Goal: Information Seeking & Learning: Learn about a topic

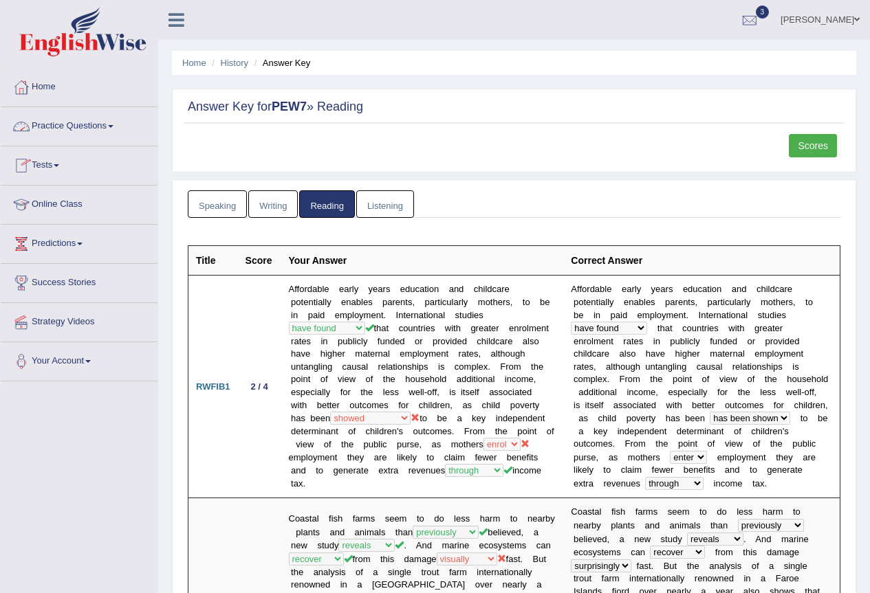
click at [62, 124] on link "Practice Questions" at bounding box center [79, 124] width 157 height 34
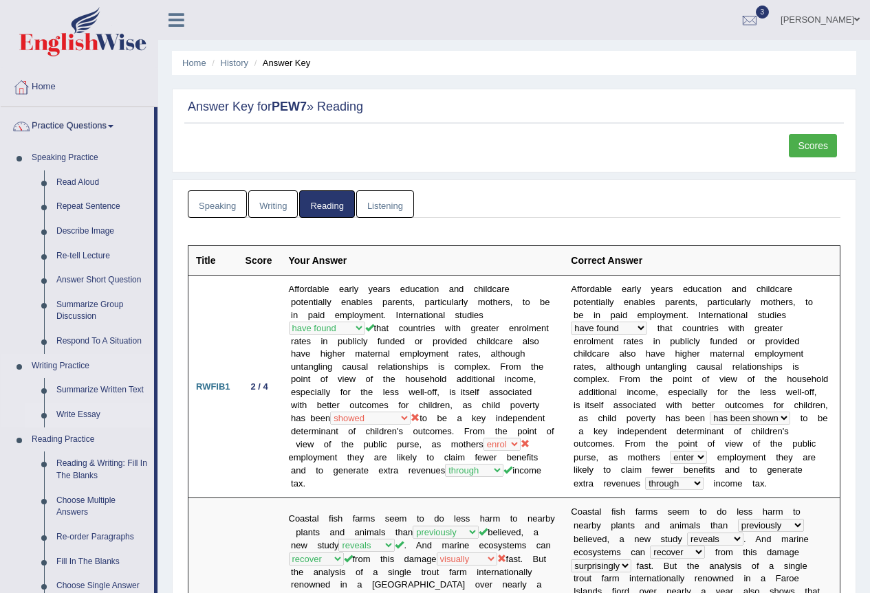
click at [83, 410] on link "Write Essay" at bounding box center [102, 415] width 104 height 25
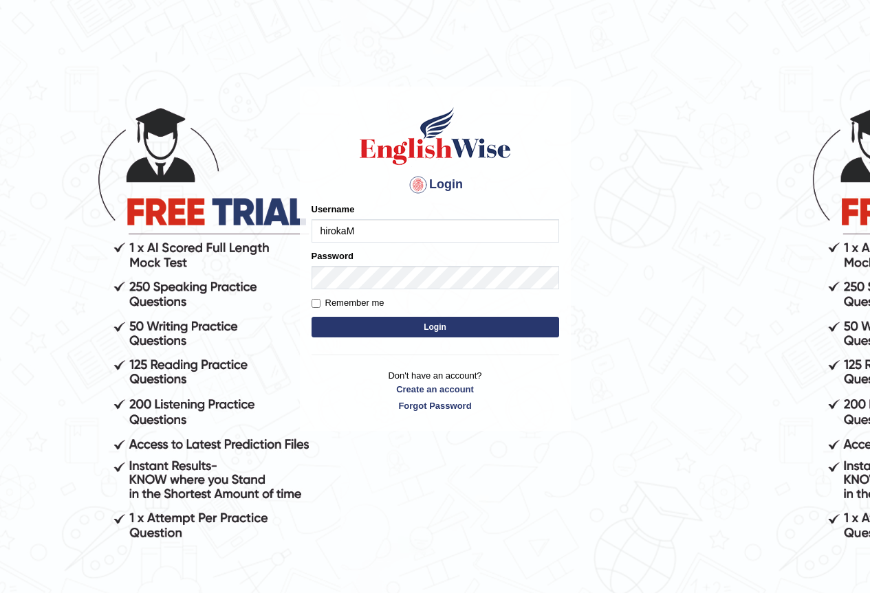
type input "hirokaM"
click at [359, 324] on button "Login" at bounding box center [434, 327] width 247 height 21
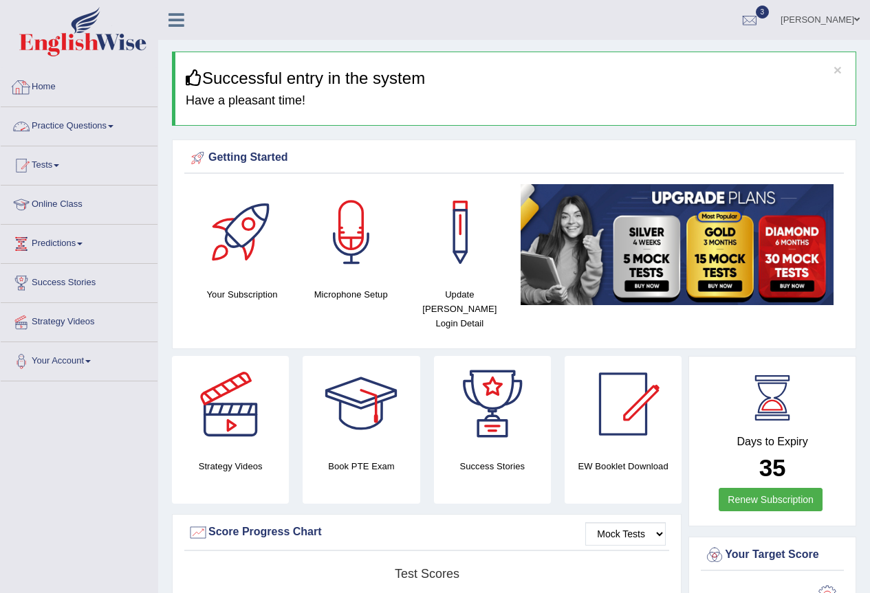
click at [72, 127] on link "Practice Questions" at bounding box center [79, 124] width 157 height 34
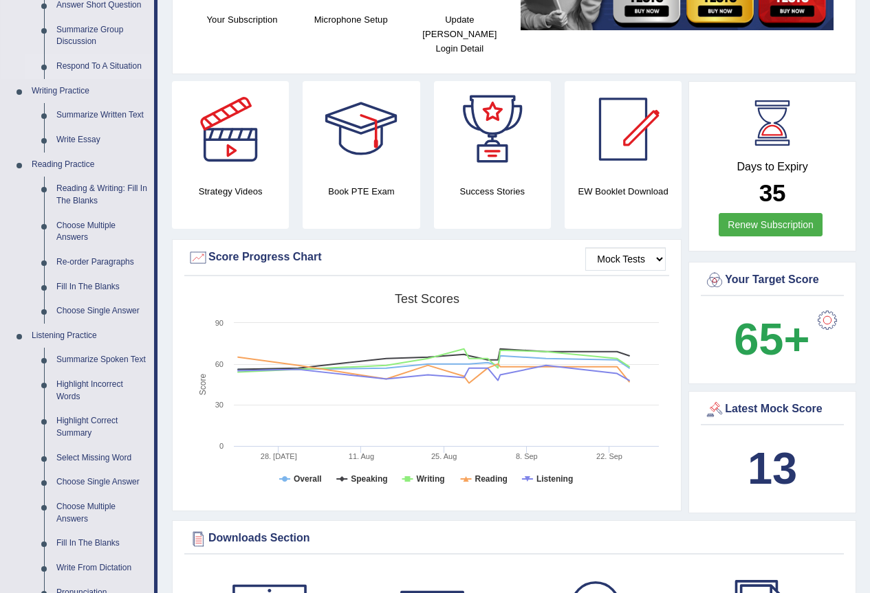
scroll to position [550, 0]
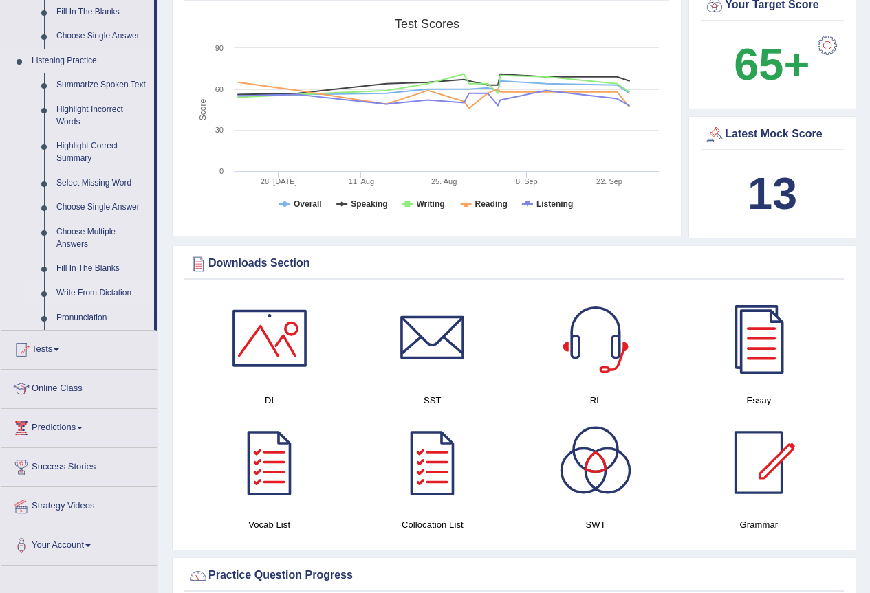
click at [120, 295] on link "Write From Dictation" at bounding box center [102, 293] width 104 height 25
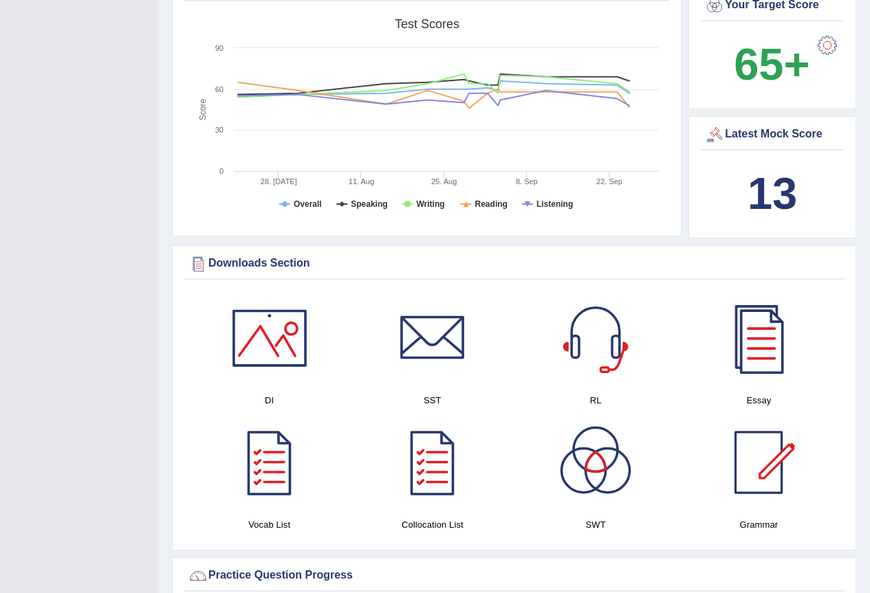
scroll to position [299, 0]
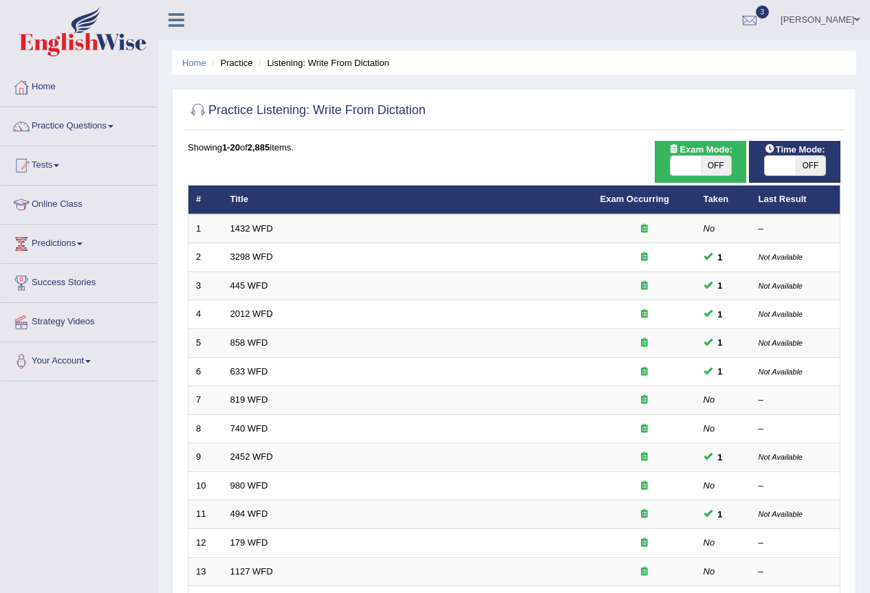
click at [244, 234] on td "1432 WFD" at bounding box center [408, 228] width 370 height 29
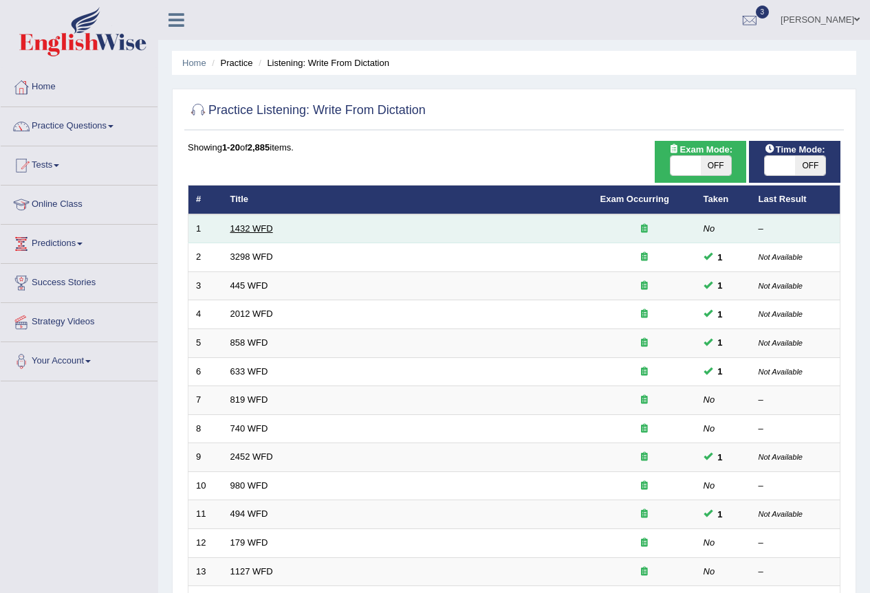
click at [250, 226] on link "1432 WFD" at bounding box center [251, 228] width 43 height 10
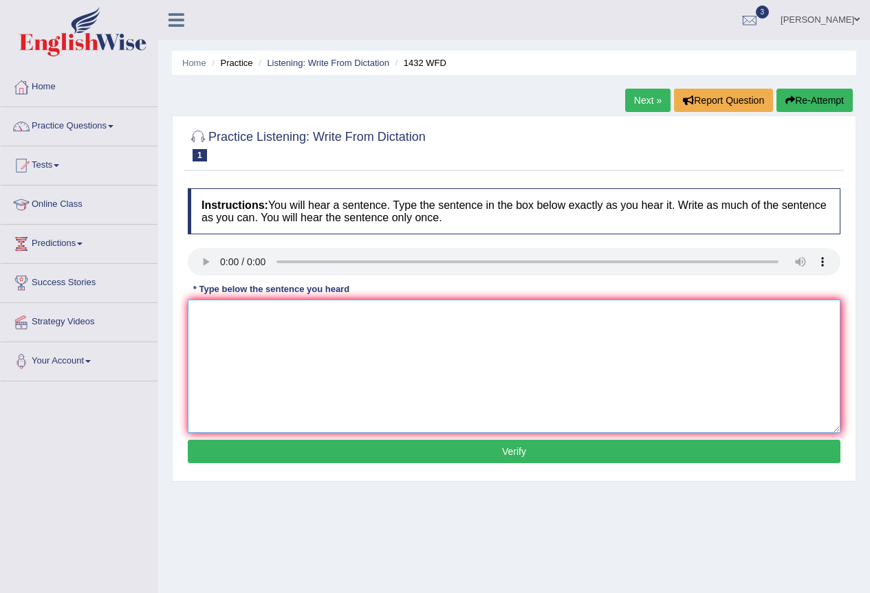
click at [217, 314] on textarea at bounding box center [514, 366] width 652 height 133
click at [245, 335] on textarea at bounding box center [514, 366] width 652 height 133
click at [201, 313] on textarea "more physical activity is benefitial to your health." at bounding box center [514, 366] width 652 height 133
type textarea "More physical activity is benefitial to your health."
click at [458, 452] on button "Verify" at bounding box center [514, 451] width 652 height 23
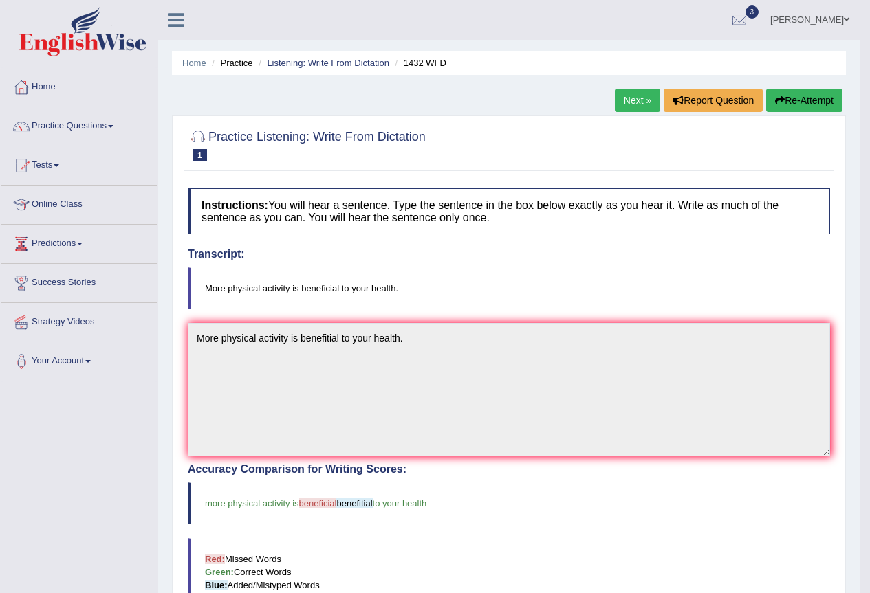
click at [793, 100] on button "Re-Attempt" at bounding box center [804, 100] width 76 height 23
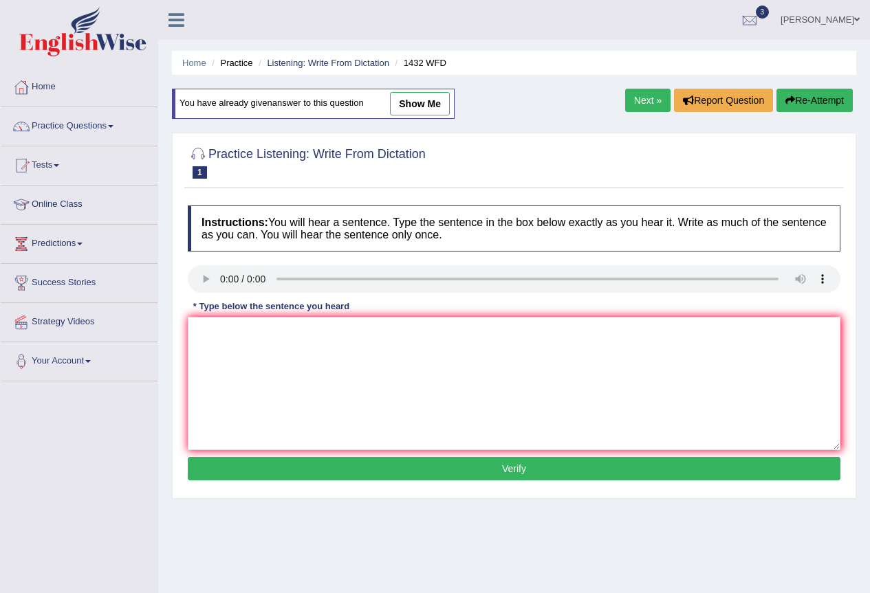
click at [444, 336] on textarea at bounding box center [514, 383] width 652 height 133
click at [337, 326] on textarea "More physical activity is beneficual to your health." at bounding box center [514, 383] width 652 height 133
type textarea "More physical activity is beneficial to your health."
click at [471, 469] on button "Verify" at bounding box center [514, 468] width 652 height 23
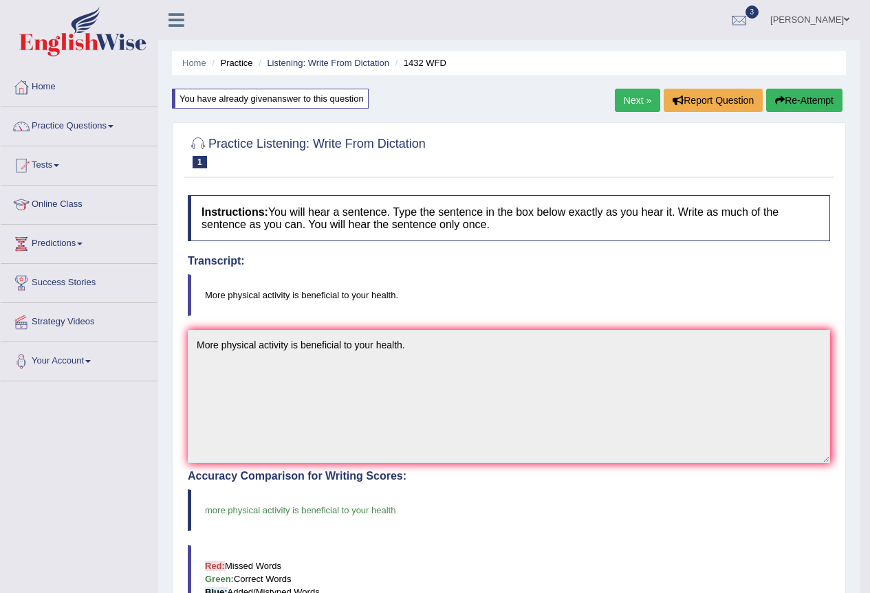
click at [647, 97] on link "Next »" at bounding box center [637, 100] width 45 height 23
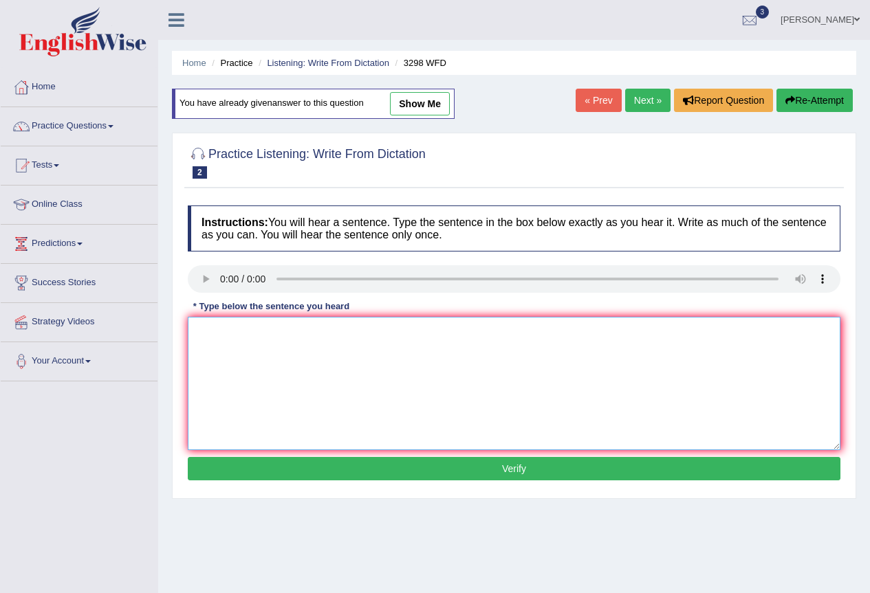
click at [218, 349] on textarea at bounding box center [514, 383] width 652 height 133
click at [269, 329] on textarea "animal behaviour both similater to the distinct of the human" at bounding box center [514, 383] width 652 height 133
click at [430, 101] on link "show me" at bounding box center [420, 103] width 60 height 23
type textarea "dwcw"
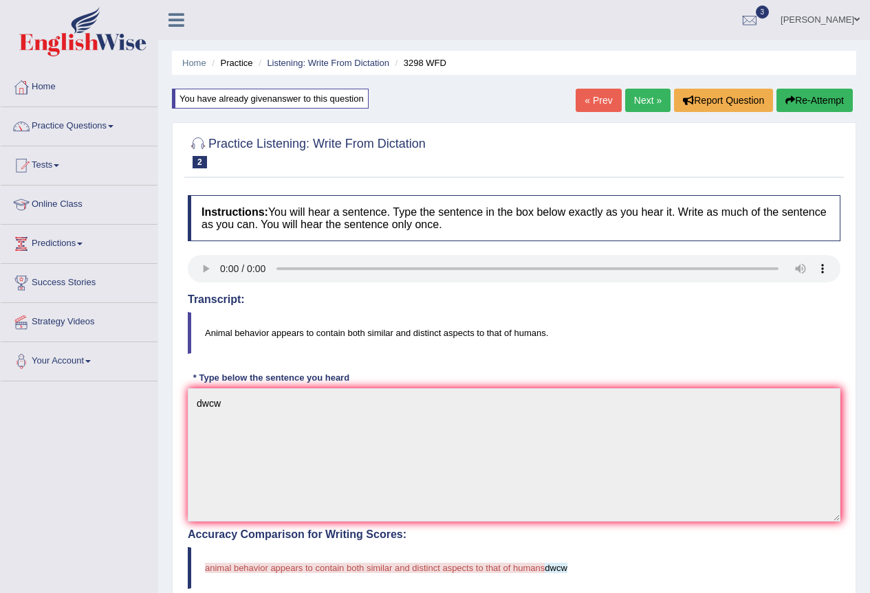
click at [827, 98] on button "Re-Attempt" at bounding box center [814, 100] width 76 height 23
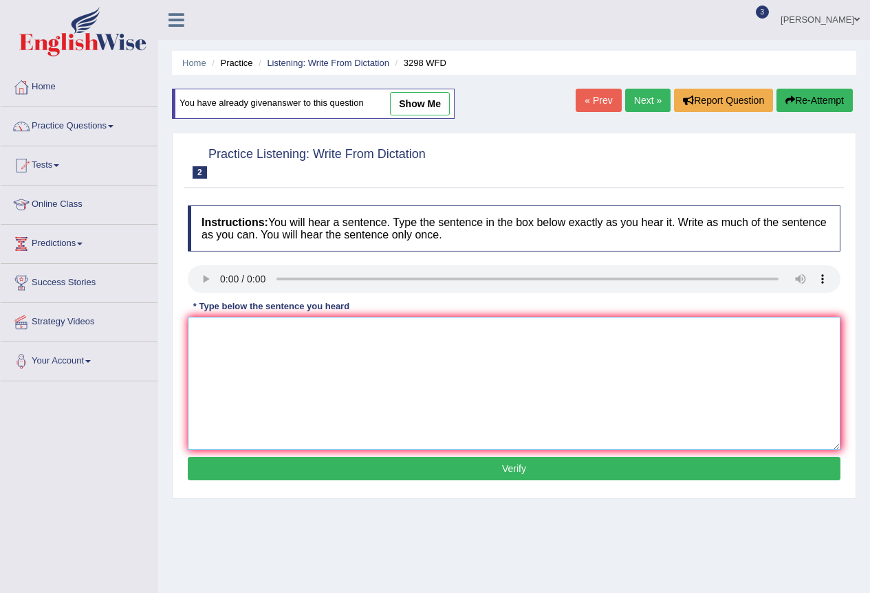
click at [382, 340] on textarea at bounding box center [514, 383] width 652 height 133
click at [356, 350] on textarea at bounding box center [514, 383] width 652 height 133
click at [316, 331] on textarea "animal behabour appeals to both distinct" at bounding box center [514, 383] width 652 height 133
click at [373, 333] on textarea "animal behabour appeals to contain both distinct" at bounding box center [514, 383] width 652 height 133
click at [481, 340] on textarea "animal behabour appeals to contain both similar and distinct" at bounding box center [514, 383] width 652 height 133
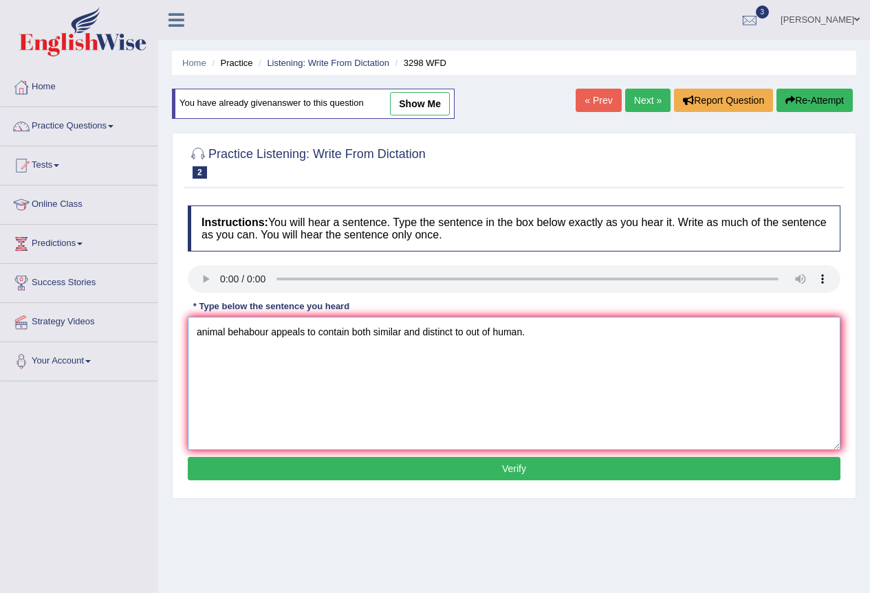
click at [203, 328] on textarea "animal behabour appeals to contain both similar and distinct to out of human." at bounding box center [514, 383] width 652 height 133
click at [455, 329] on textarea "Animal behabour appeals to contain both similar and distinct to out of human." at bounding box center [514, 383] width 652 height 133
click at [451, 334] on textarea "Animal behabour appeals to contain both similar and distinct to out of human." at bounding box center [514, 383] width 652 height 133
click at [525, 330] on textarea "Animal behabour appeals to contain both similar and distinct aspect to out of h…" at bounding box center [514, 383] width 652 height 133
type textarea "Animal behabour appeals to contain both similar and distinct aspect to out of t…"
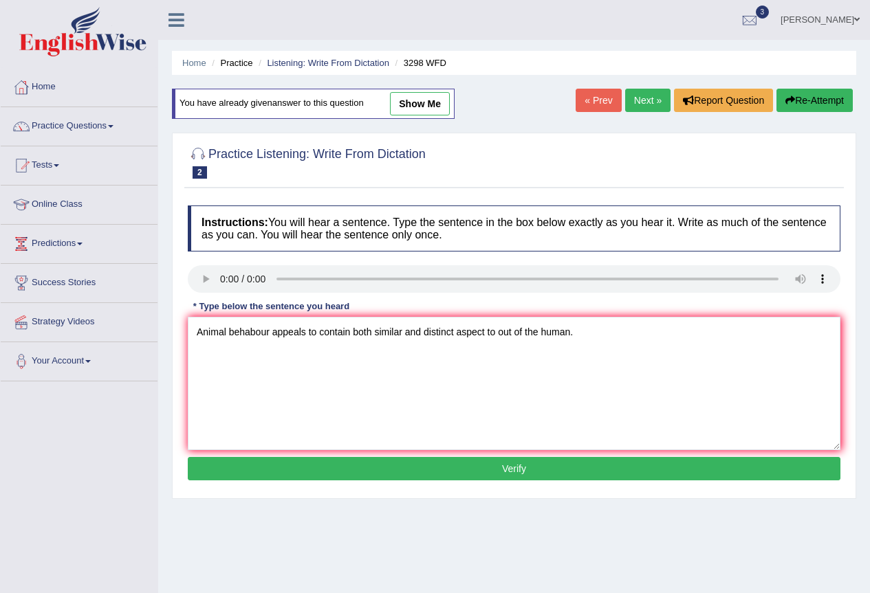
click at [467, 469] on button "Verify" at bounding box center [514, 468] width 652 height 23
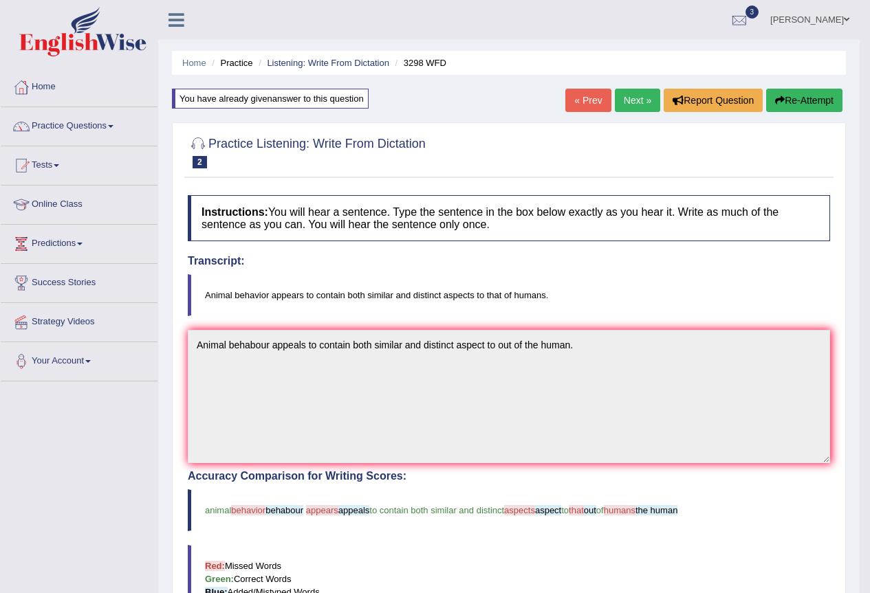
click at [637, 111] on link "Next »" at bounding box center [637, 100] width 45 height 23
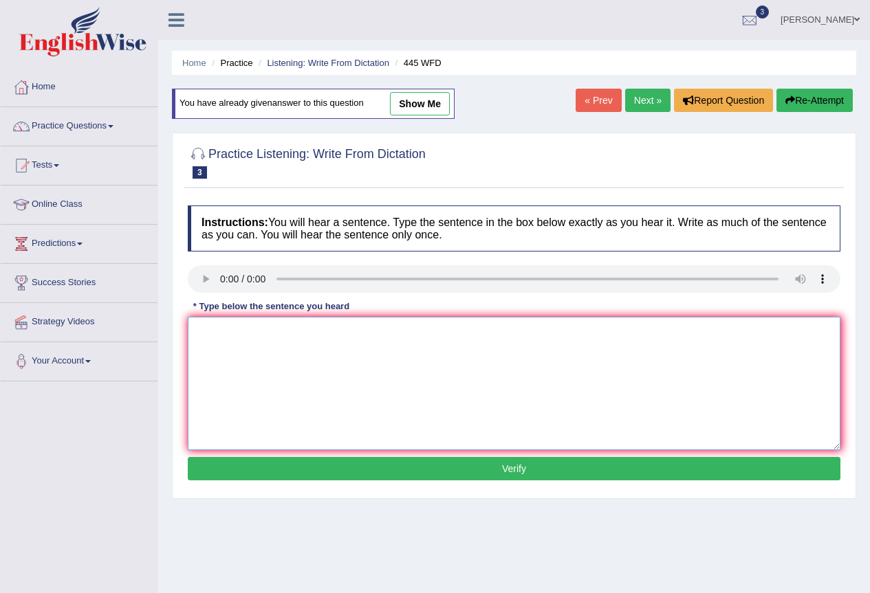
click at [259, 361] on textarea at bounding box center [514, 383] width 652 height 133
click at [305, 330] on textarea "the [DEMOGRAPHIC_DATA] astronomer mad a plan to spaceship on the mars." at bounding box center [514, 383] width 652 height 133
click at [373, 332] on textarea "the [DEMOGRAPHIC_DATA] astronomers mad a plan to spaceship on the mars." at bounding box center [514, 383] width 652 height 133
click at [493, 332] on textarea "the [DEMOGRAPHIC_DATA] astronomers mad a plan for landing a spaceship on the ma…" at bounding box center [514, 383] width 652 height 133
click at [198, 333] on textarea "the [DEMOGRAPHIC_DATA] astronomers mad a plan for landing a spaceship on mars." at bounding box center [514, 383] width 652 height 133
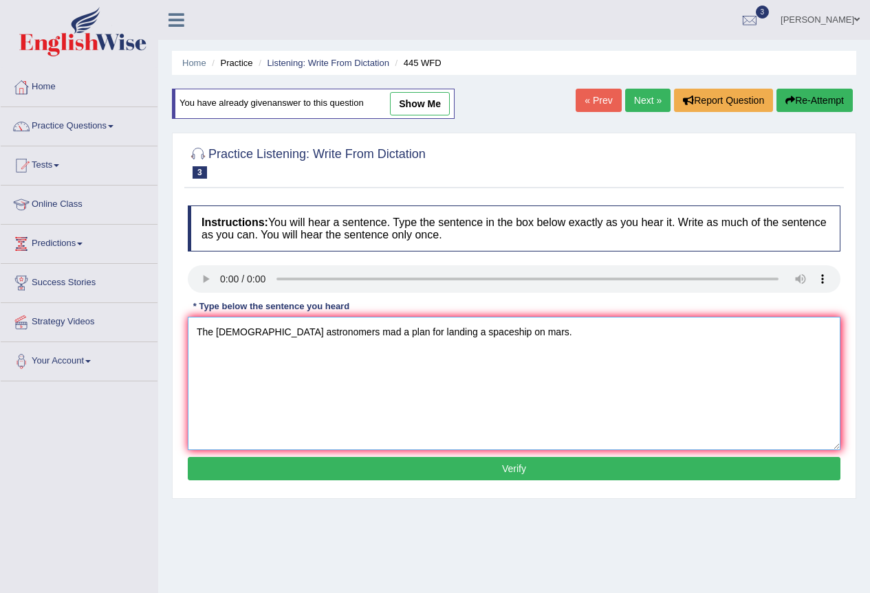
click at [241, 332] on textarea "The [DEMOGRAPHIC_DATA] astronomers mad a plan for landing a spaceship on mars." at bounding box center [514, 383] width 652 height 133
type textarea "The [DEMOGRAPHIC_DATA] astronomers mad a plan for landing a spaceship on mars."
click at [481, 474] on button "Verify" at bounding box center [514, 468] width 652 height 23
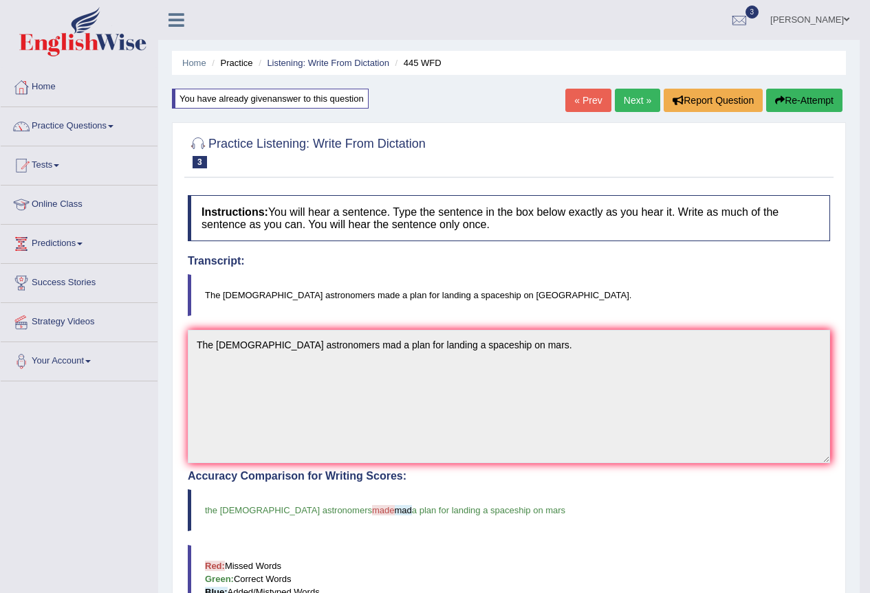
click at [636, 103] on link "Next »" at bounding box center [637, 100] width 45 height 23
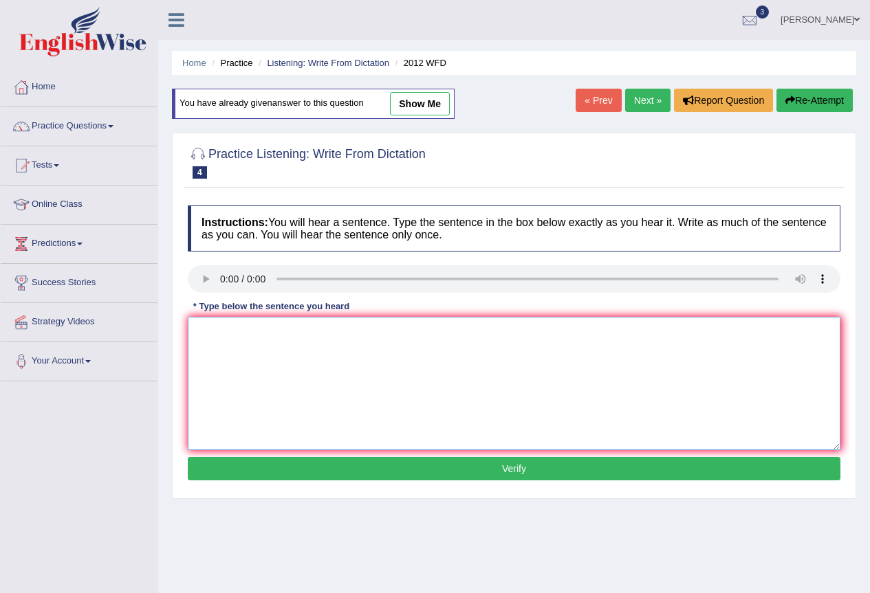
click at [278, 351] on textarea at bounding box center [514, 383] width 652 height 133
click at [199, 331] on textarea "there is agreat deal with on this topic." at bounding box center [514, 383] width 652 height 133
click at [239, 332] on textarea "There is agreat deal with on this topic." at bounding box center [514, 383] width 652 height 133
click at [305, 332] on textarea "There is a great deal with on this topic." at bounding box center [514, 383] width 652 height 133
type textarea "There is a great deal with divate on this topic."
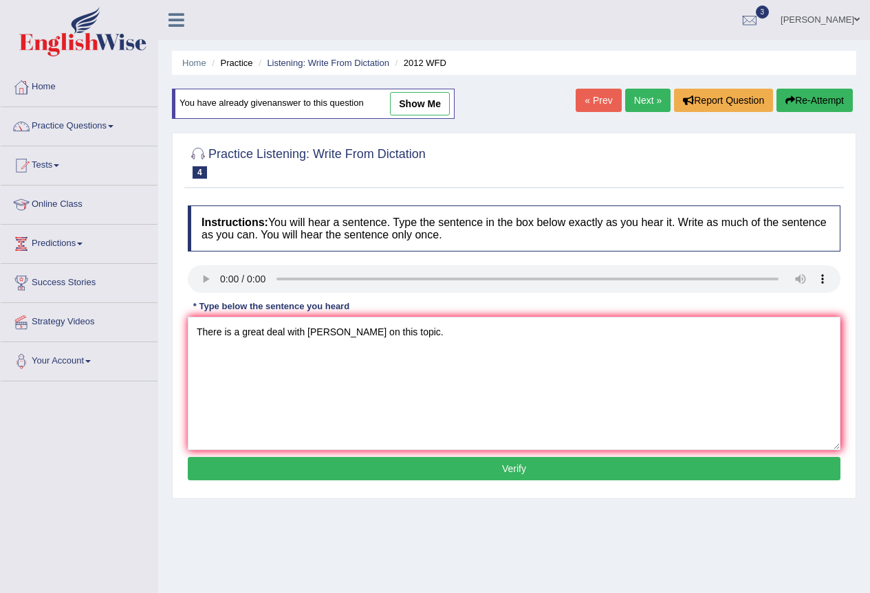
click at [481, 459] on button "Verify" at bounding box center [514, 468] width 652 height 23
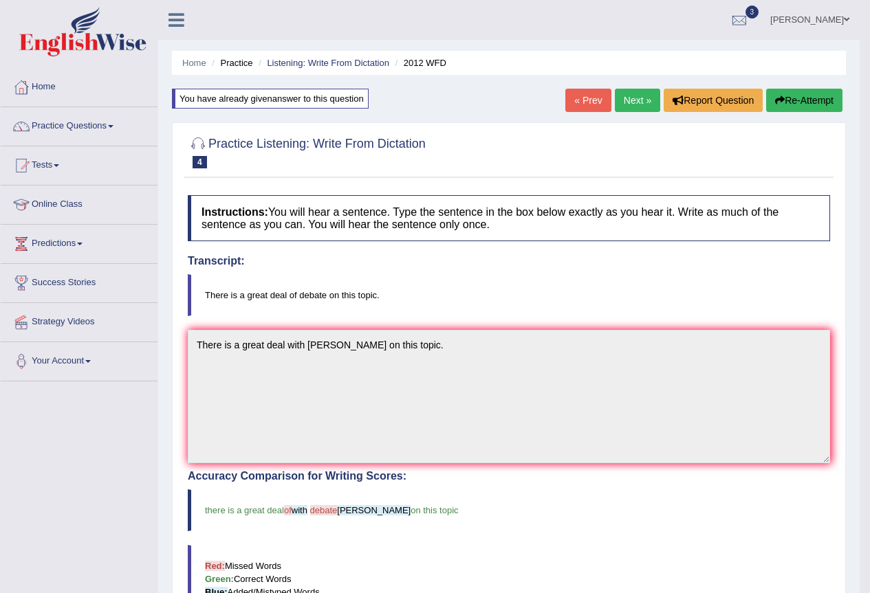
click at [828, 104] on button "Re-Attempt" at bounding box center [804, 100] width 76 height 23
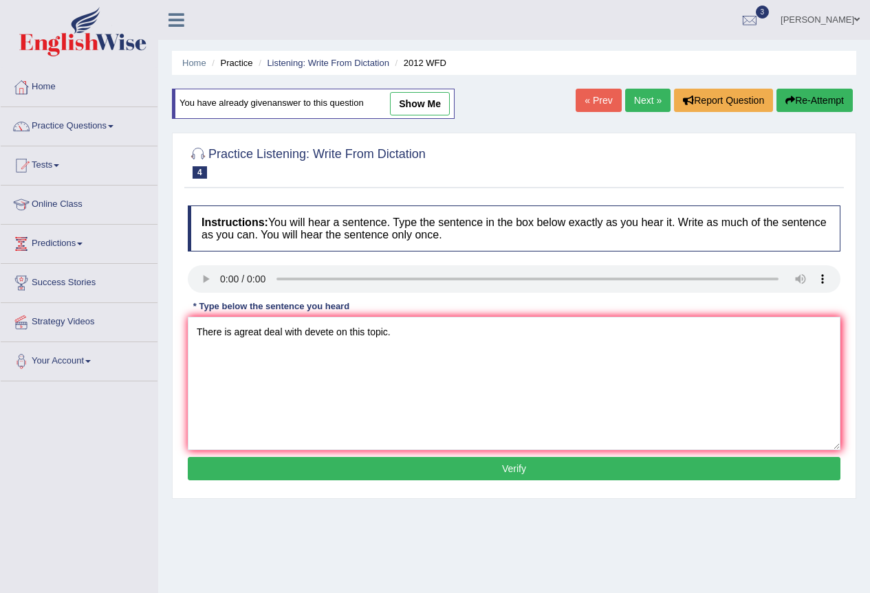
type textarea "There is agreat deal with devete on this topic."
click at [534, 474] on button "Verify" at bounding box center [514, 468] width 652 height 23
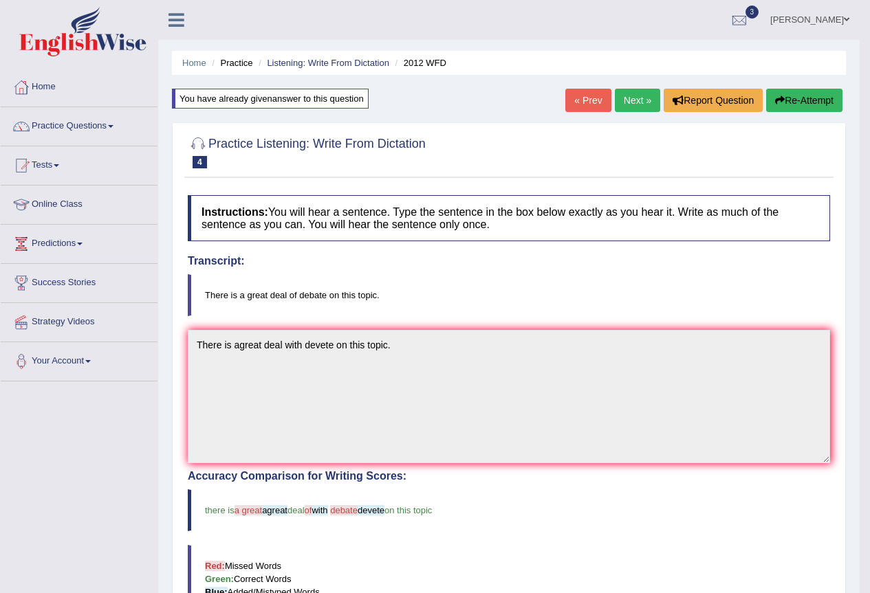
click at [776, 96] on icon "button" at bounding box center [780, 101] width 10 height 10
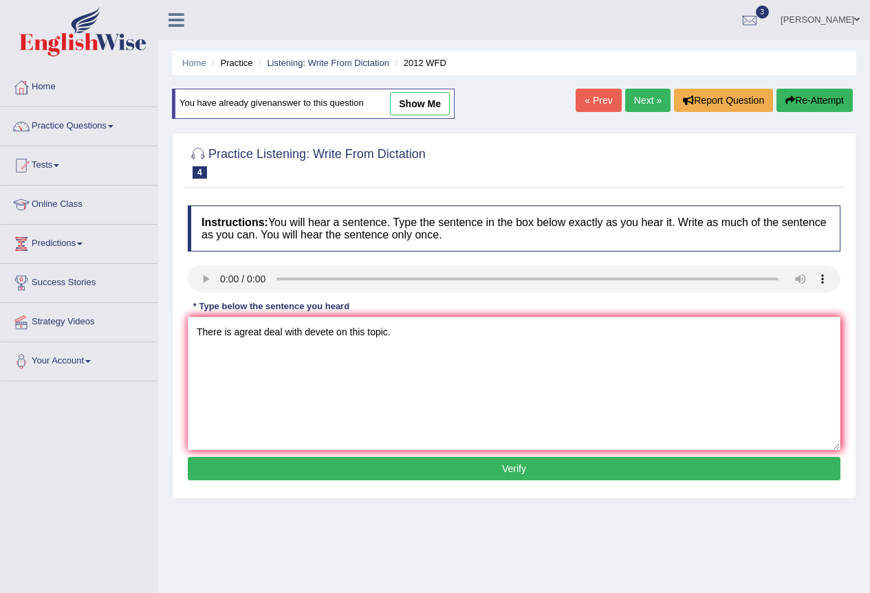
click at [239, 324] on textarea "There is agreat deal with devete on this topic." at bounding box center [514, 383] width 652 height 133
type textarea "There is a great deal with devete on this topic."
click at [487, 467] on button "Verify" at bounding box center [514, 468] width 652 height 23
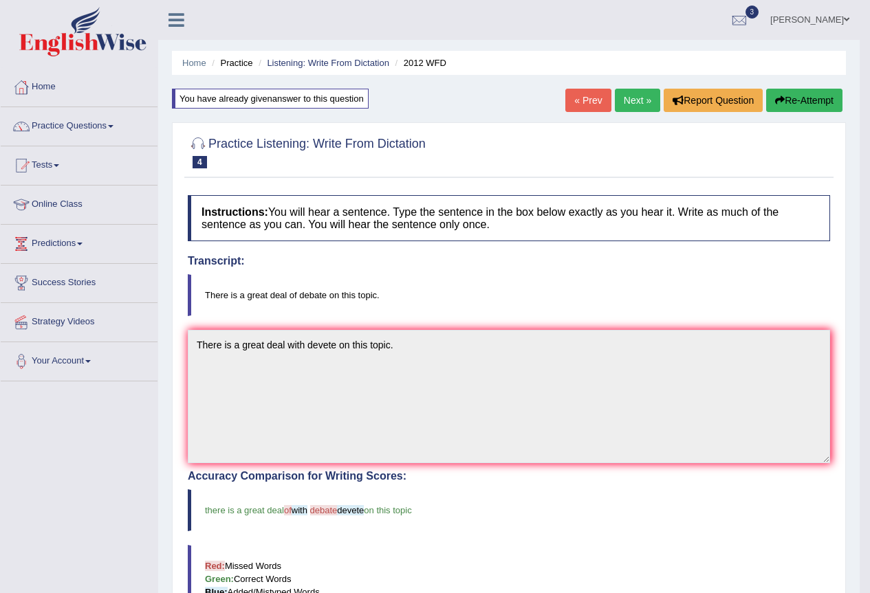
click at [820, 93] on button "Re-Attempt" at bounding box center [804, 100] width 76 height 23
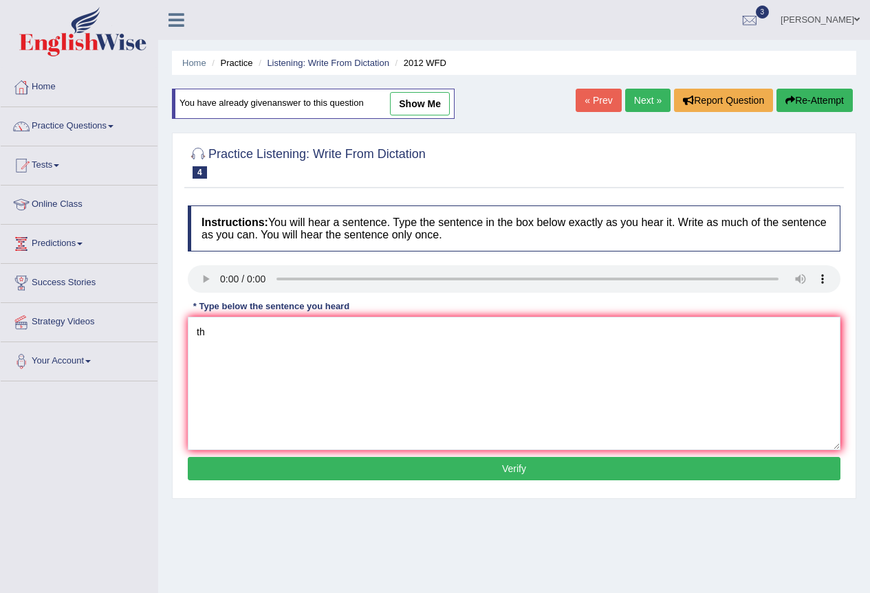
type textarea "t"
click at [305, 329] on textarea "There is a great deal of vevate on this topic." at bounding box center [514, 383] width 652 height 133
type textarea "There is a great deal of devate on this topic."
click at [538, 461] on button "Verify" at bounding box center [514, 468] width 652 height 23
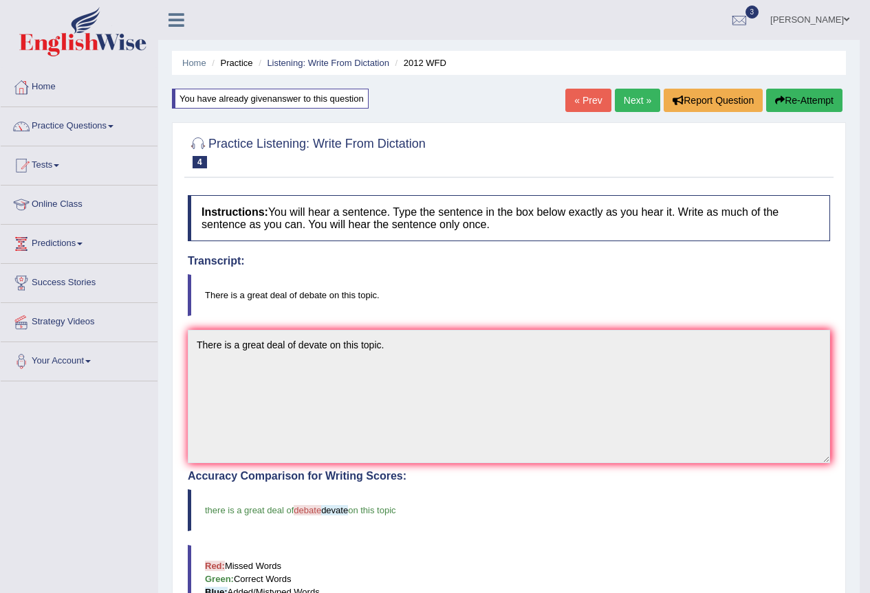
click at [817, 110] on button "Re-Attempt" at bounding box center [804, 100] width 76 height 23
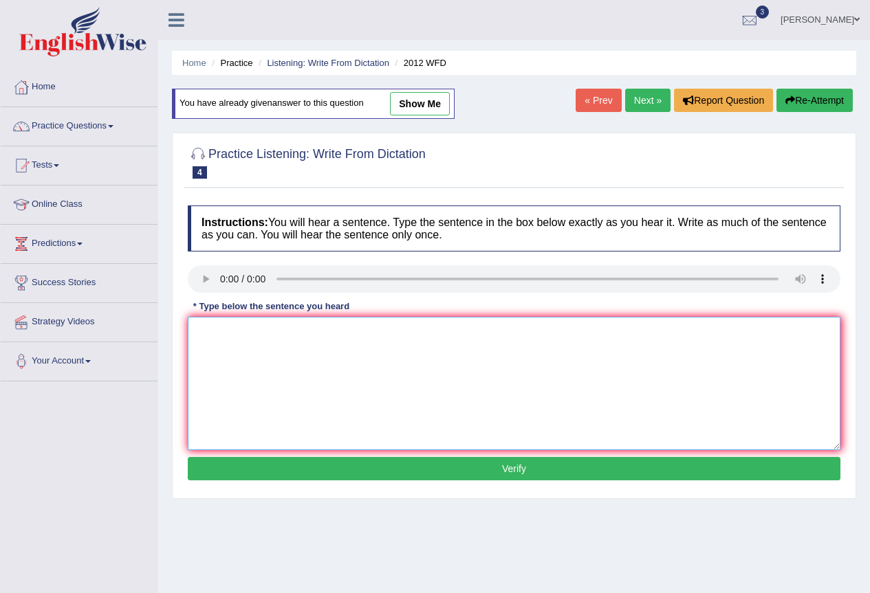
click at [247, 356] on textarea at bounding box center [514, 383] width 652 height 133
type textarea "T"
click at [328, 333] on textarea "There is a great deal" at bounding box center [514, 383] width 652 height 133
click at [285, 333] on textarea "There is a great deal devate on this topic." at bounding box center [514, 383] width 652 height 133
type textarea "There is a great deal of devate on this topic."
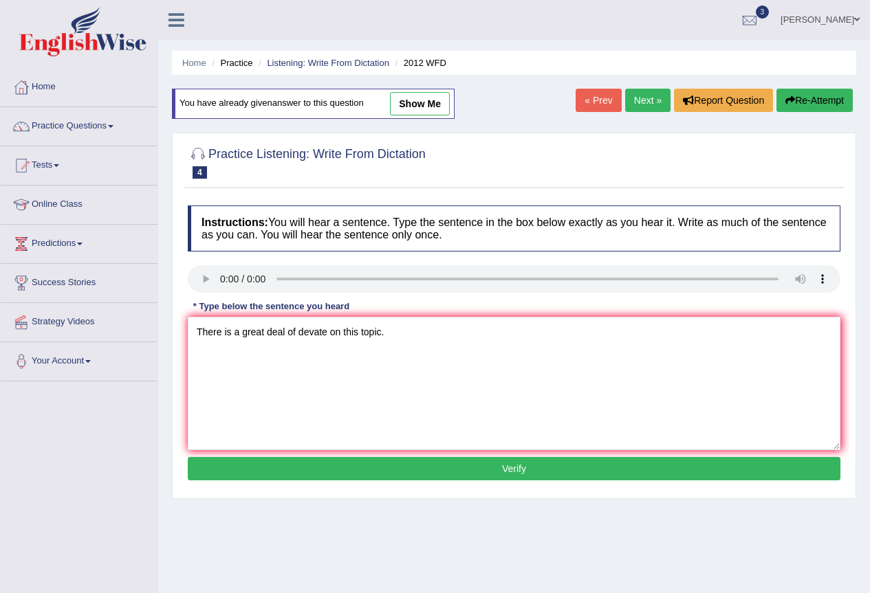
click at [533, 472] on button "Verify" at bounding box center [514, 468] width 652 height 23
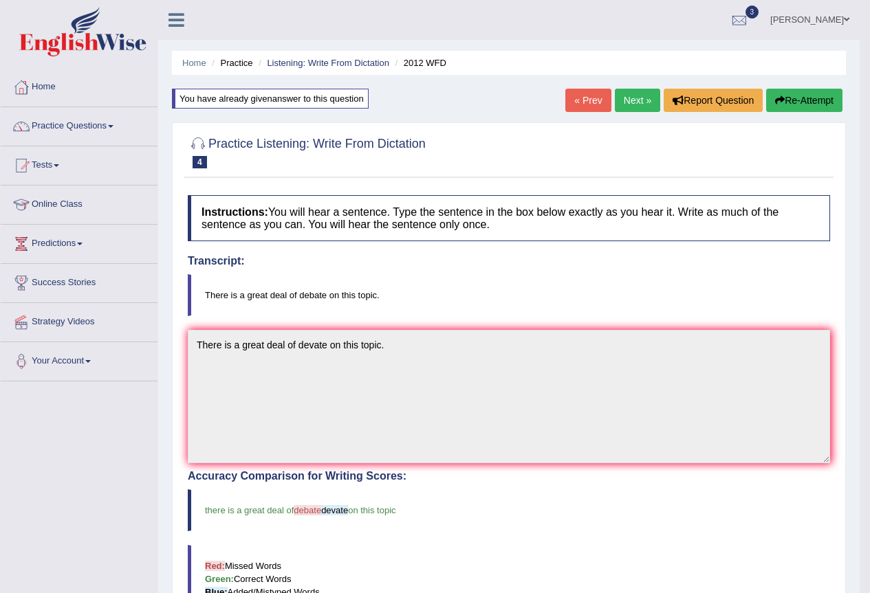
click at [181, 331] on div "Practice Listening: Write From Dictation 4 2012 WFD Instructions: You will hear…" at bounding box center [509, 487] width 674 height 730
click at [789, 96] on button "Re-Attempt" at bounding box center [804, 100] width 76 height 23
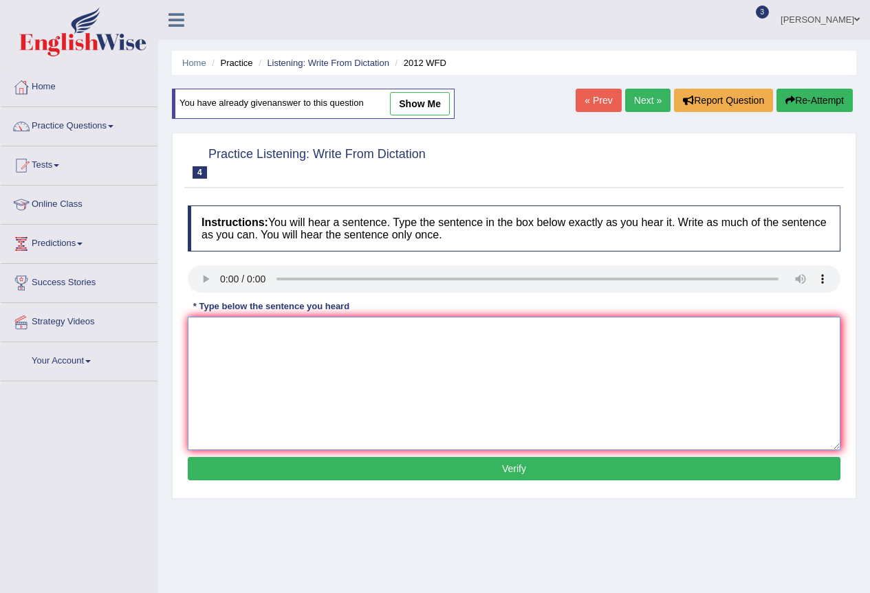
click at [246, 353] on textarea at bounding box center [514, 383] width 652 height 133
paste textarea "There is a great deal of devate on this topic."
click at [314, 331] on textarea "There is a great deal of devate on this topic." at bounding box center [514, 383] width 652 height 133
type textarea "There is a great deal of debate on this topic."
click at [465, 474] on button "Verify" at bounding box center [514, 468] width 652 height 23
